Goal: Find specific page/section: Find specific page/section

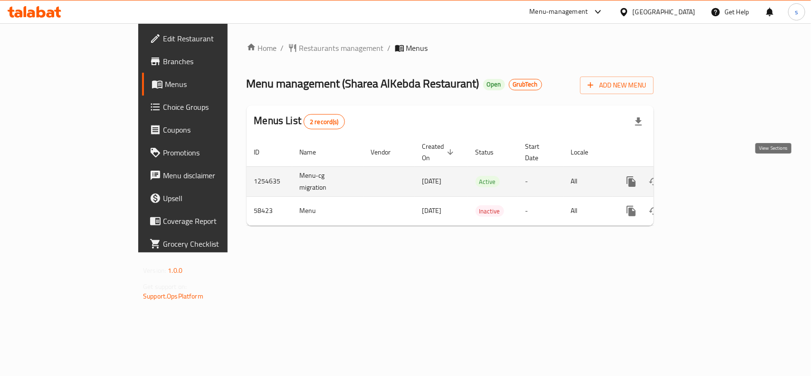
click at [711, 172] on link "enhanced table" at bounding box center [699, 181] width 23 height 23
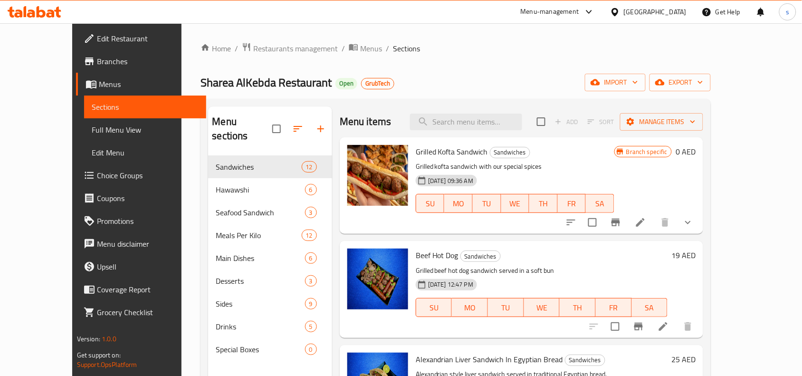
click at [362, 82] on span "GrubTech" at bounding box center [378, 83] width 32 height 8
click at [349, 45] on icon "breadcrumb" at bounding box center [353, 47] width 9 height 7
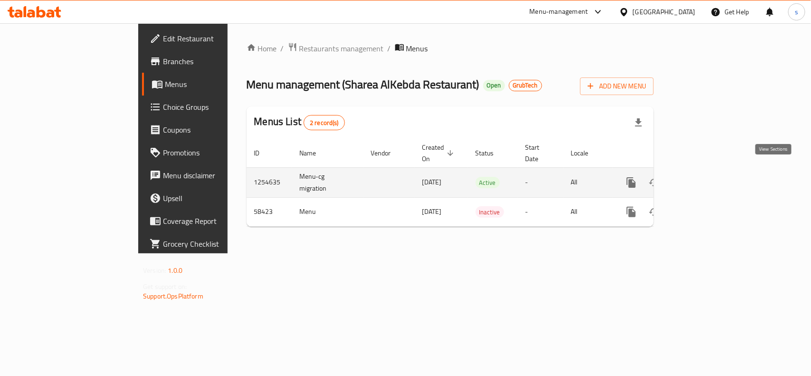
click at [706, 177] on icon "enhanced table" at bounding box center [699, 182] width 11 height 11
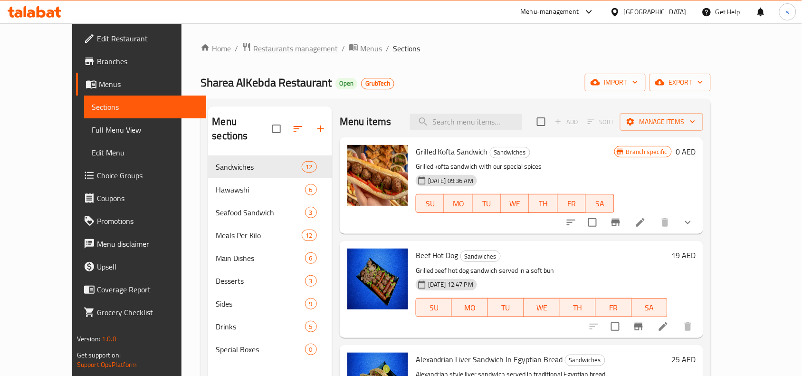
click at [253, 46] on span "Restaurants management" at bounding box center [295, 48] width 85 height 11
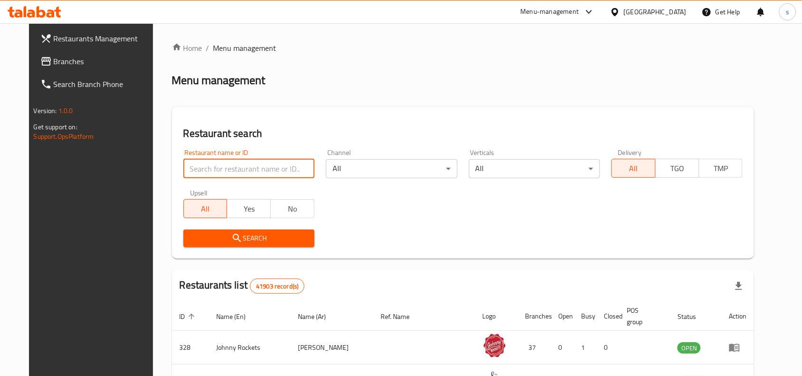
click at [213, 162] on input "search" at bounding box center [248, 168] width 131 height 19
paste input "1254635"
type input "1254635"
click button "Search" at bounding box center [248, 238] width 131 height 18
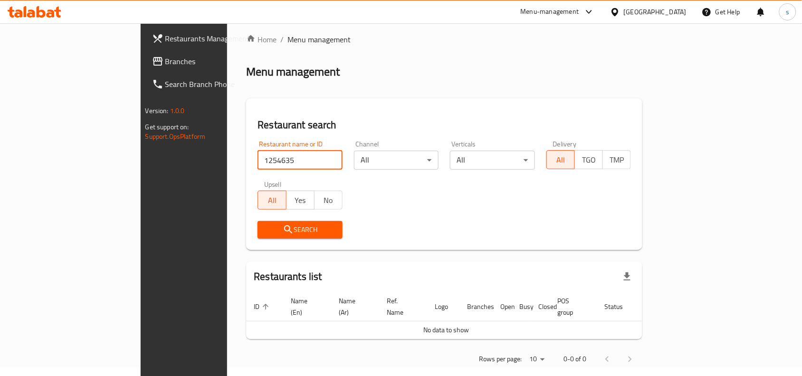
scroll to position [12, 0]
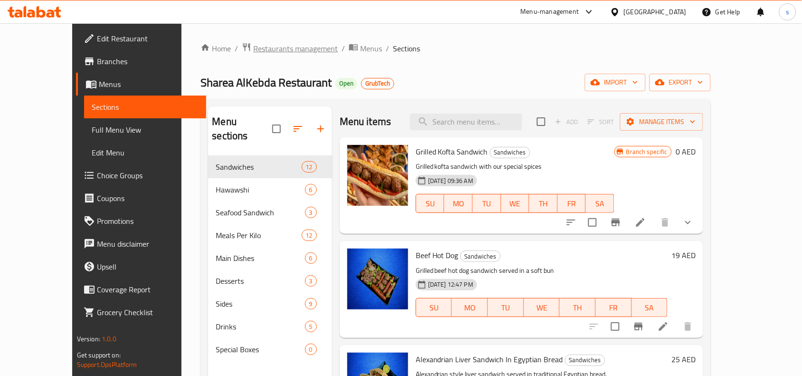
click at [284, 51] on span "Restaurants management" at bounding box center [295, 48] width 85 height 11
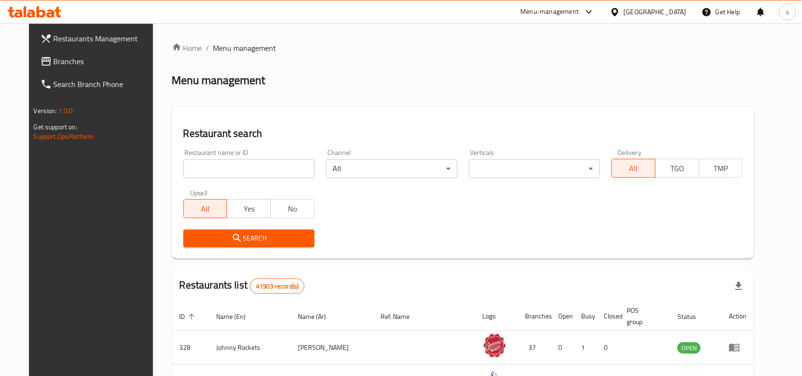
click at [262, 173] on input "search" at bounding box center [248, 168] width 131 height 19
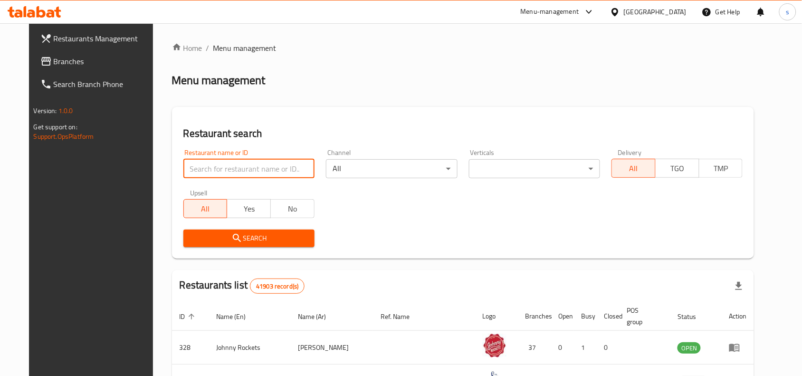
paste input "28462"
type input "28462"
click button "Search" at bounding box center [248, 238] width 131 height 18
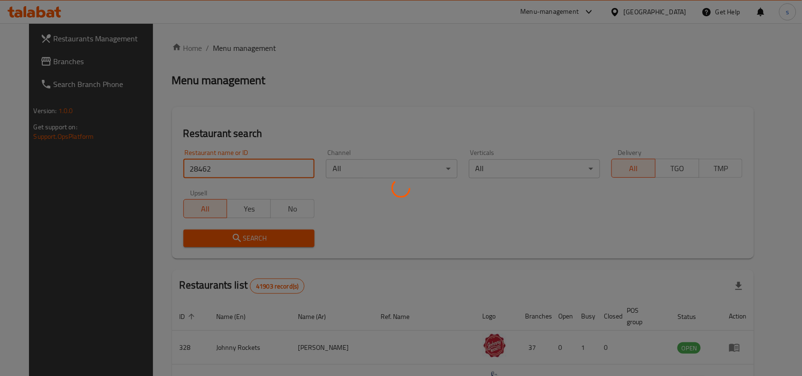
click button "Search" at bounding box center [248, 238] width 131 height 18
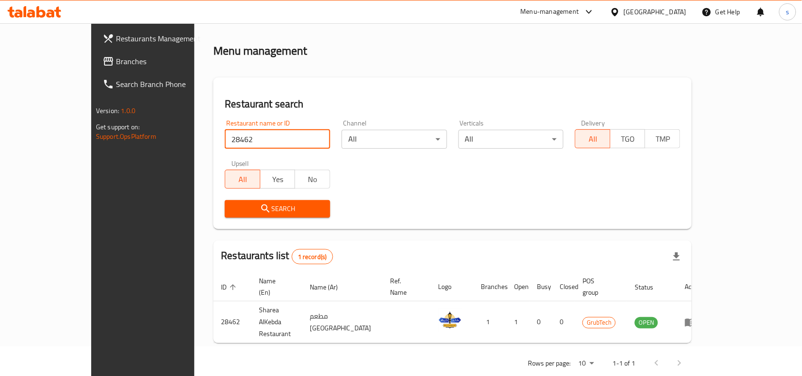
scroll to position [17, 0]
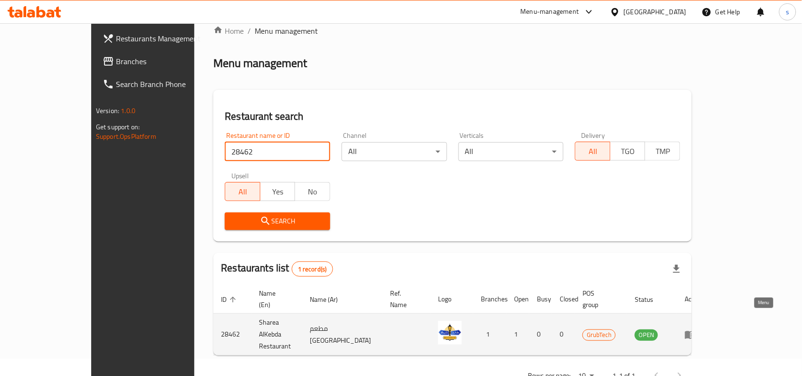
click at [696, 331] on icon "enhanced table" at bounding box center [690, 335] width 10 height 8
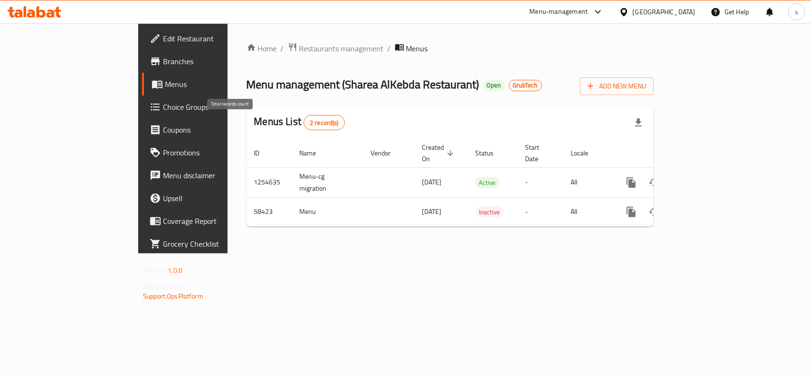
click at [304, 128] on div "2 record(s)" at bounding box center [324, 122] width 41 height 15
click at [165, 88] on span "Menus" at bounding box center [215, 83] width 101 height 11
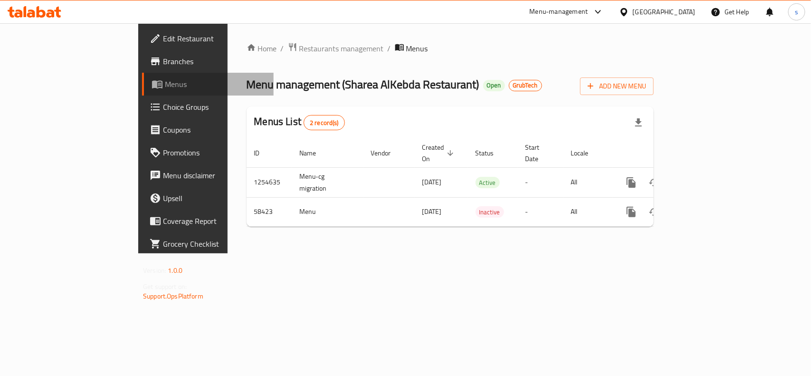
click at [165, 88] on span "Menus" at bounding box center [215, 83] width 101 height 11
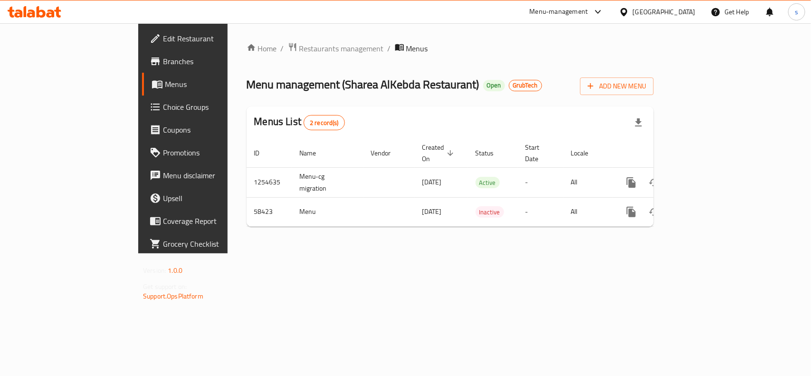
click at [629, 7] on icon at bounding box center [624, 12] width 10 height 10
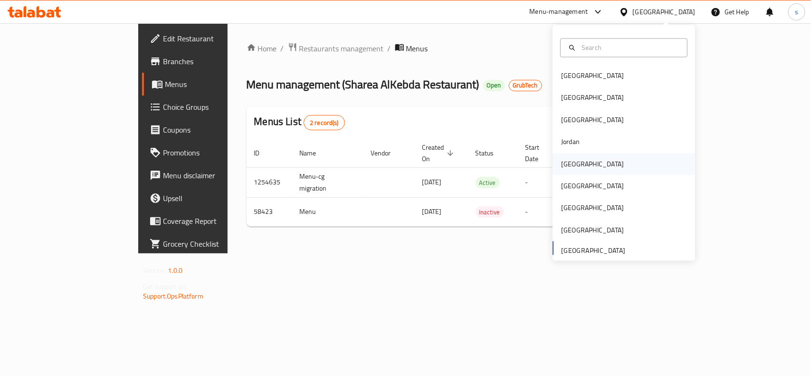
click at [566, 166] on div "[GEOGRAPHIC_DATA]" at bounding box center [592, 164] width 63 height 10
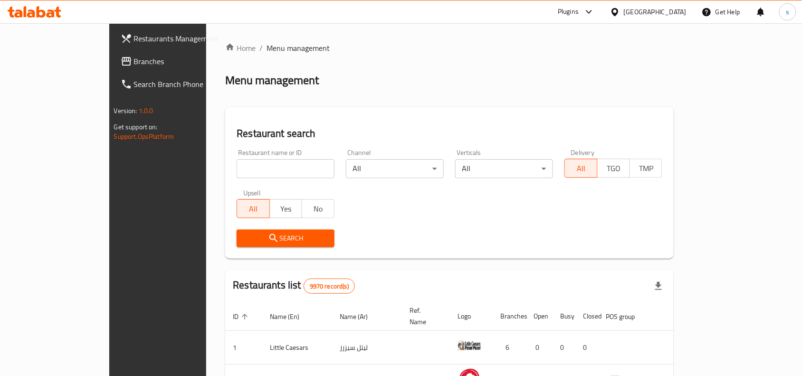
click at [134, 67] on span "Branches" at bounding box center [185, 61] width 102 height 11
